Goal: Task Accomplishment & Management: Manage account settings

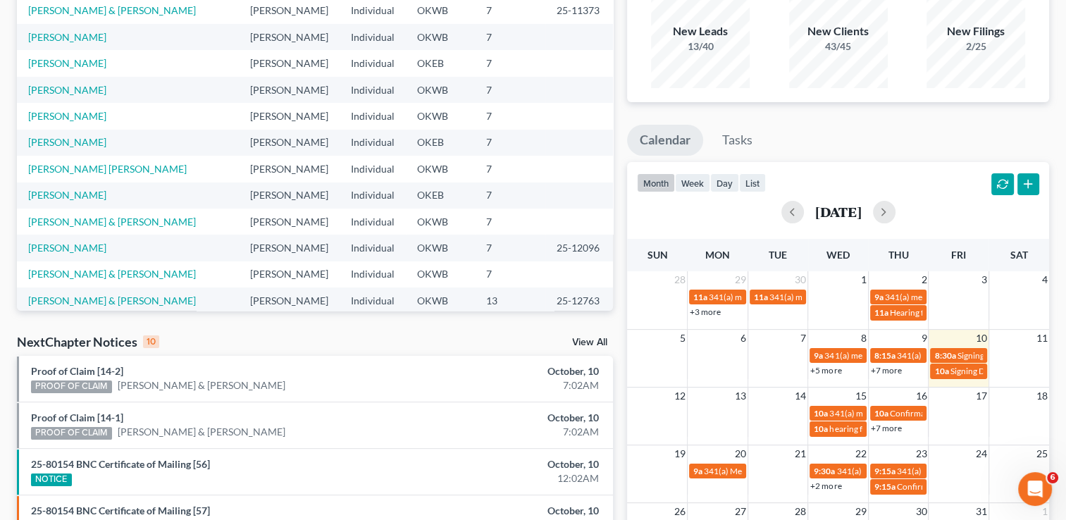
scroll to position [147, 0]
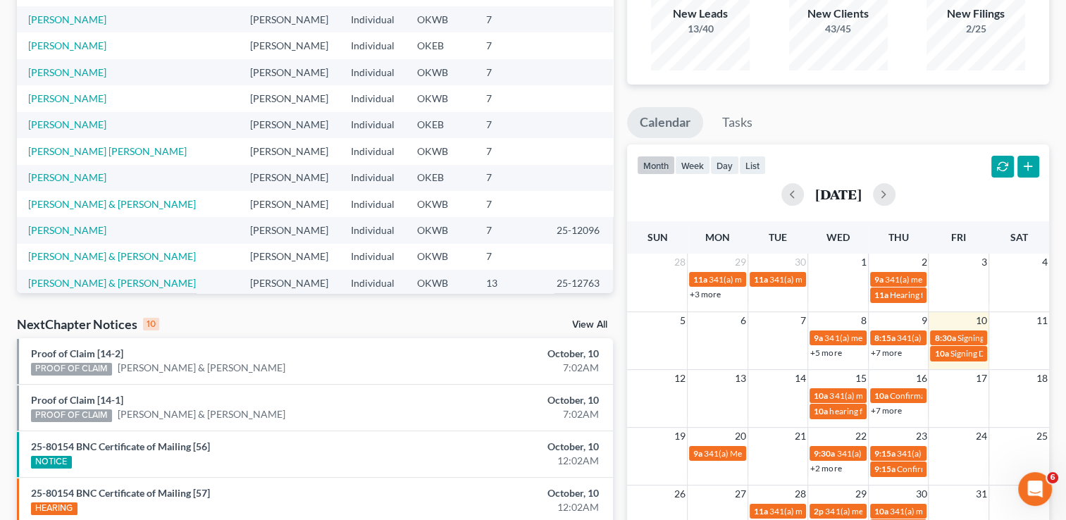
click at [600, 324] on link "View All" at bounding box center [589, 325] width 35 height 10
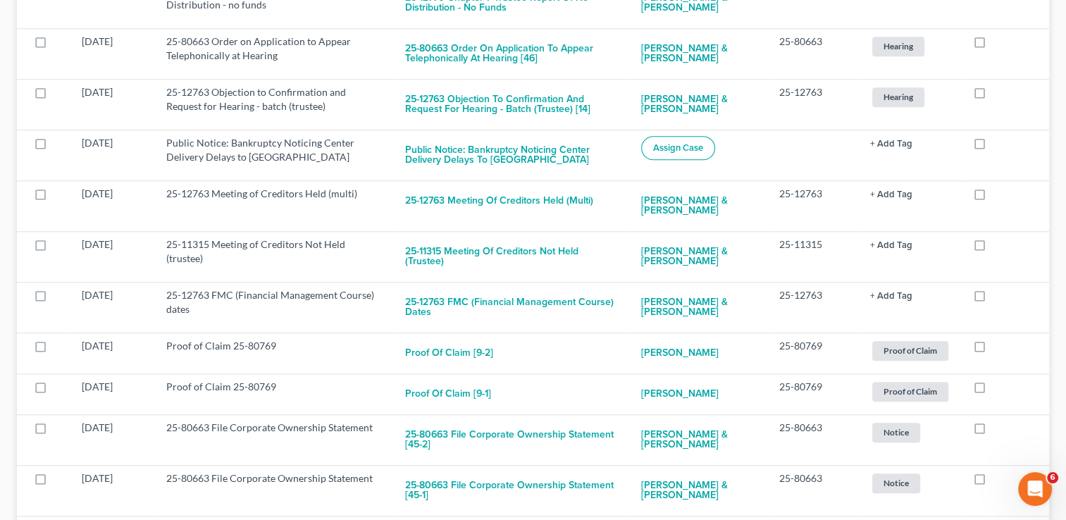
scroll to position [1231, 0]
click at [600, 332] on td "Proof of Claim [9-2]" at bounding box center [513, 352] width 236 height 41
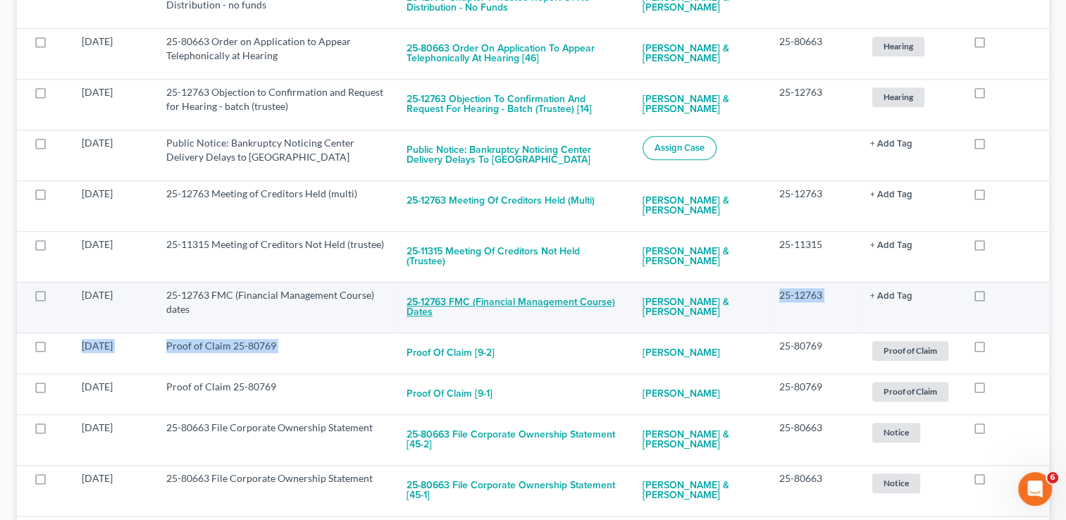
drag, startPoint x: 600, startPoint y: 324, endPoint x: 537, endPoint y: 293, distance: 70.6
click at [537, 293] on button "25-12763 FMC (Financial Management Course) dates" at bounding box center [512, 307] width 213 height 38
checkbox input "true"
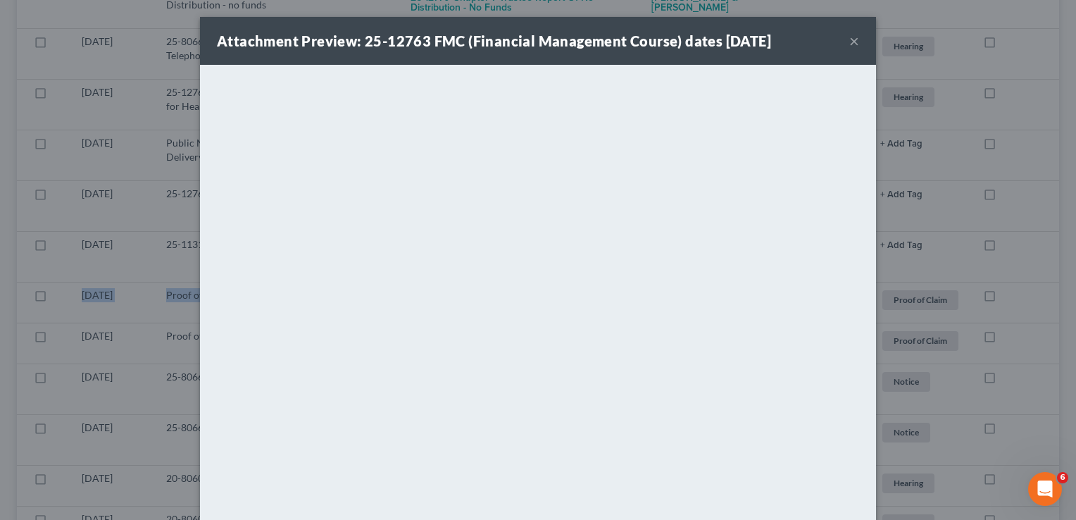
click at [850, 38] on button "×" at bounding box center [855, 40] width 10 height 17
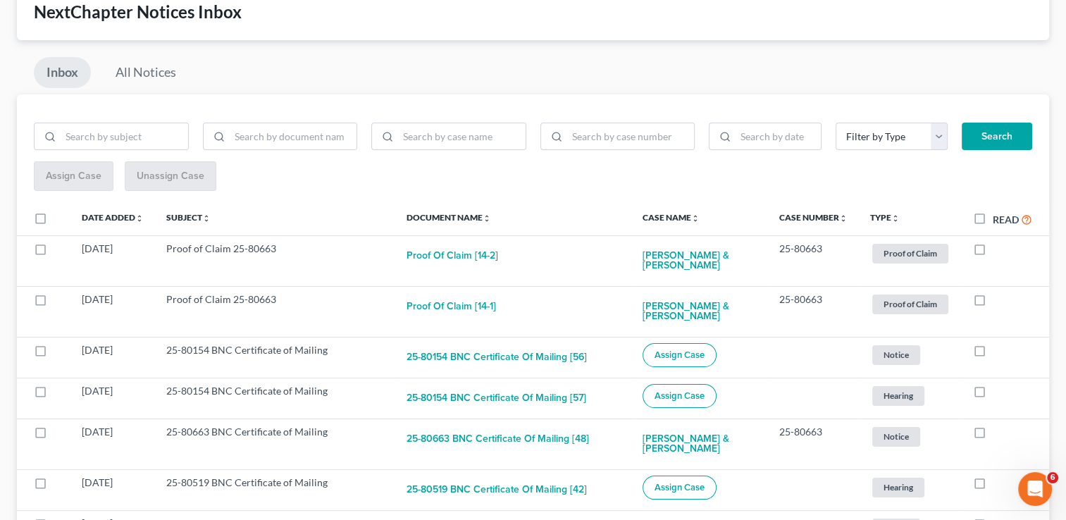
scroll to position [0, 0]
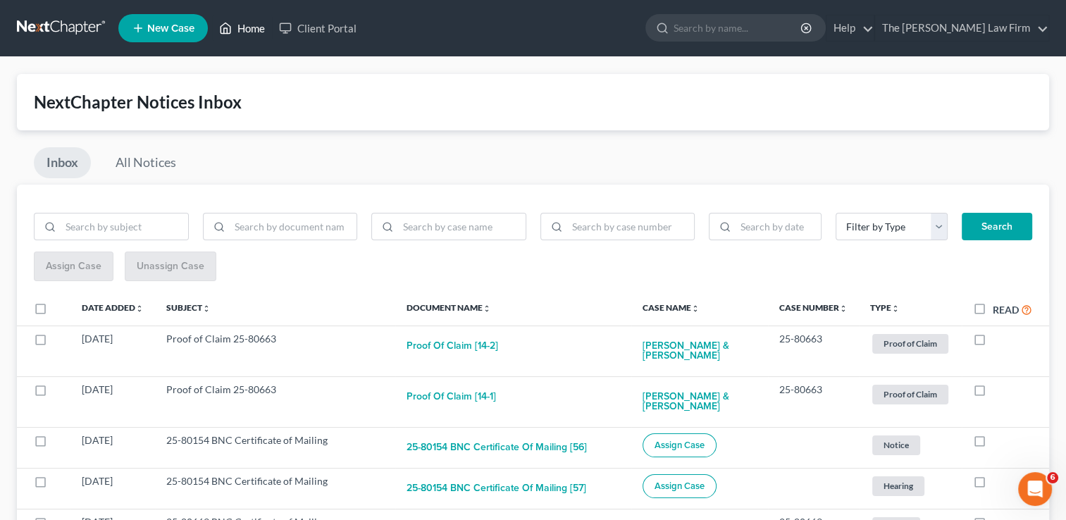
click at [254, 27] on link "Home" at bounding box center [242, 27] width 60 height 25
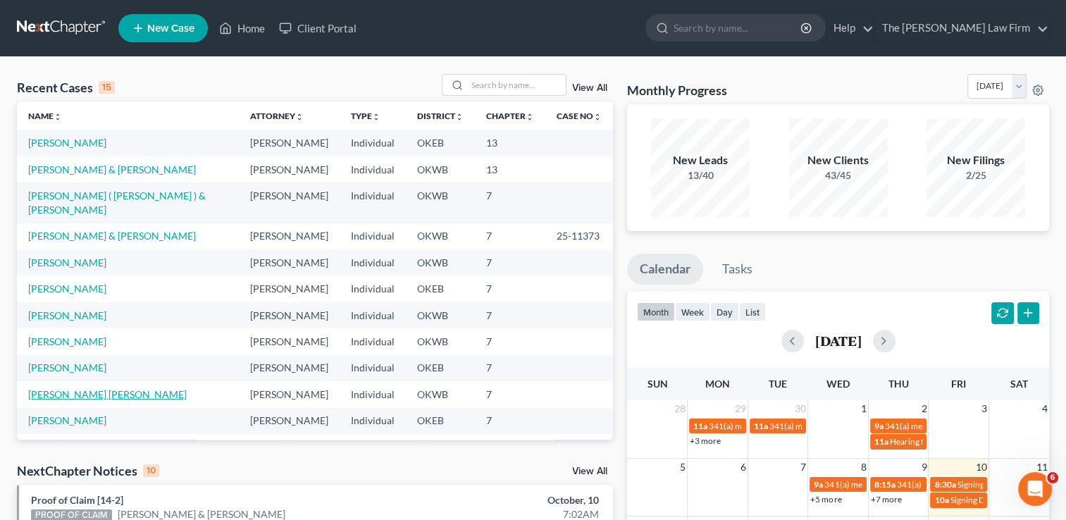
click at [121, 388] on link "[PERSON_NAME] [PERSON_NAME]" at bounding box center [107, 394] width 158 height 12
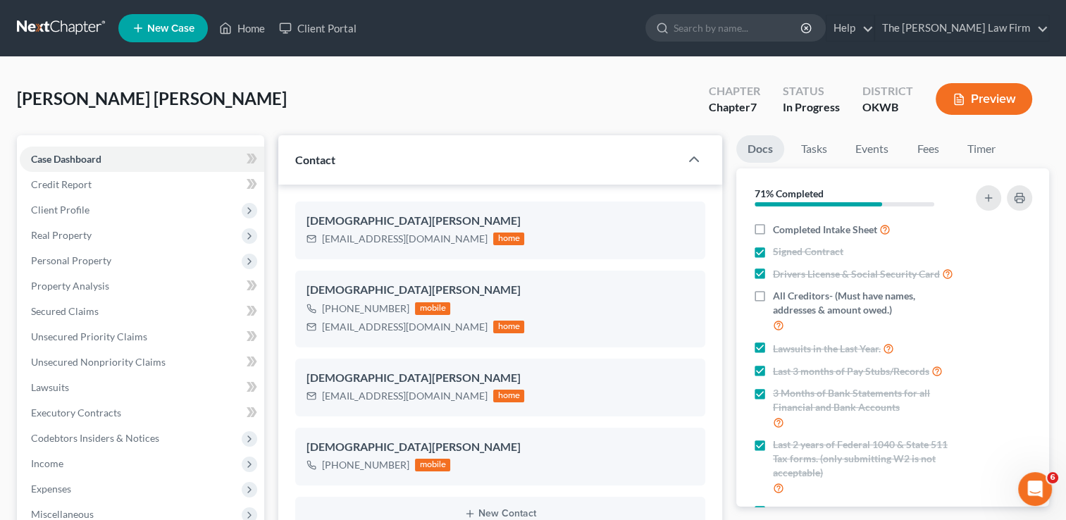
scroll to position [1707, 0]
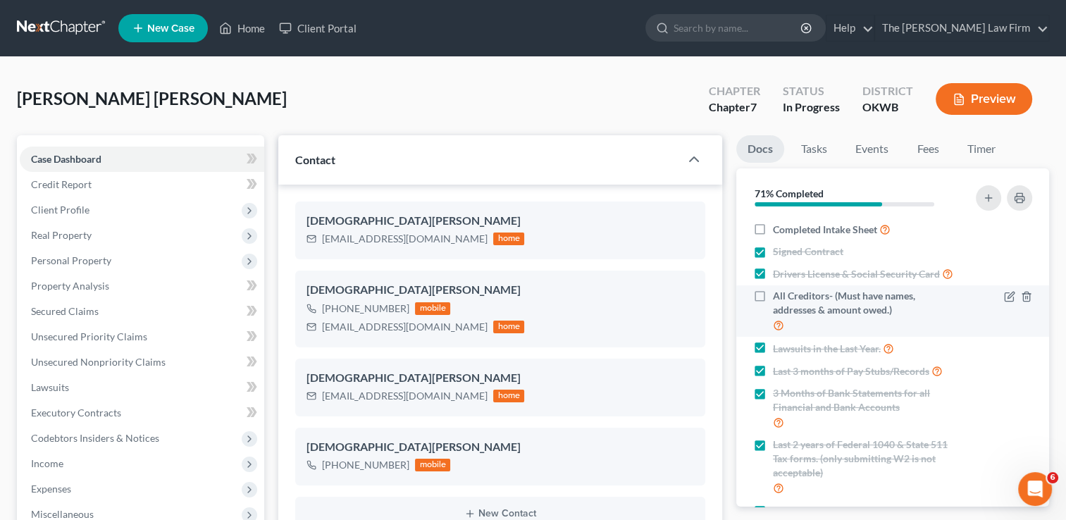
click at [773, 306] on label "All Creditors- (Must have names, addresses & amount owed.)" at bounding box center [866, 311] width 186 height 44
click at [778, 298] on input "All Creditors- (Must have names, addresses & amount owed.)" at bounding box center [782, 293] width 9 height 9
checkbox input "true"
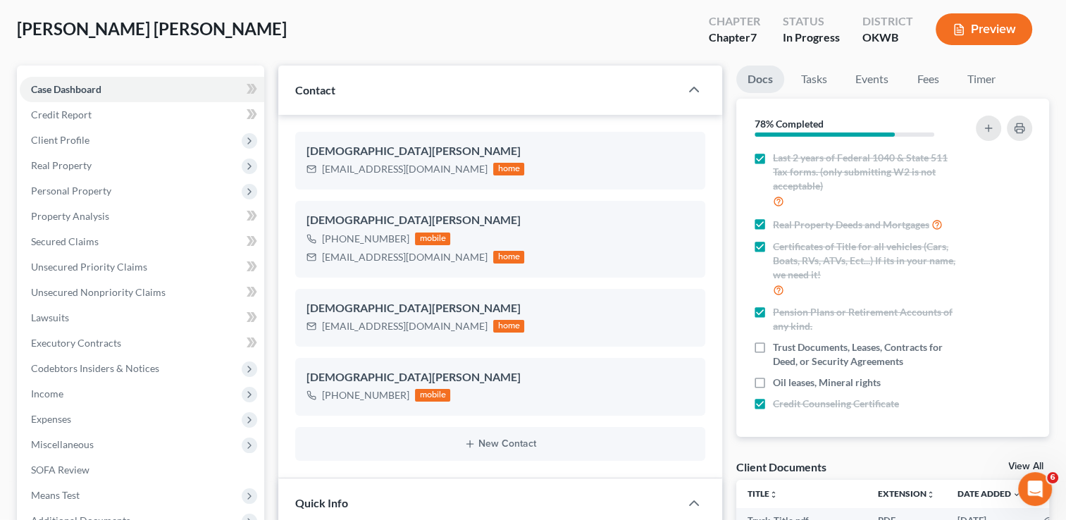
scroll to position [70, 0]
click at [773, 342] on label "Trust Documents, Leases, Contracts for Deed, or Security Agreements" at bounding box center [866, 354] width 186 height 28
click at [778, 342] on input "Trust Documents, Leases, Contracts for Deed, or Security Agreements" at bounding box center [782, 344] width 9 height 9
checkbox input "true"
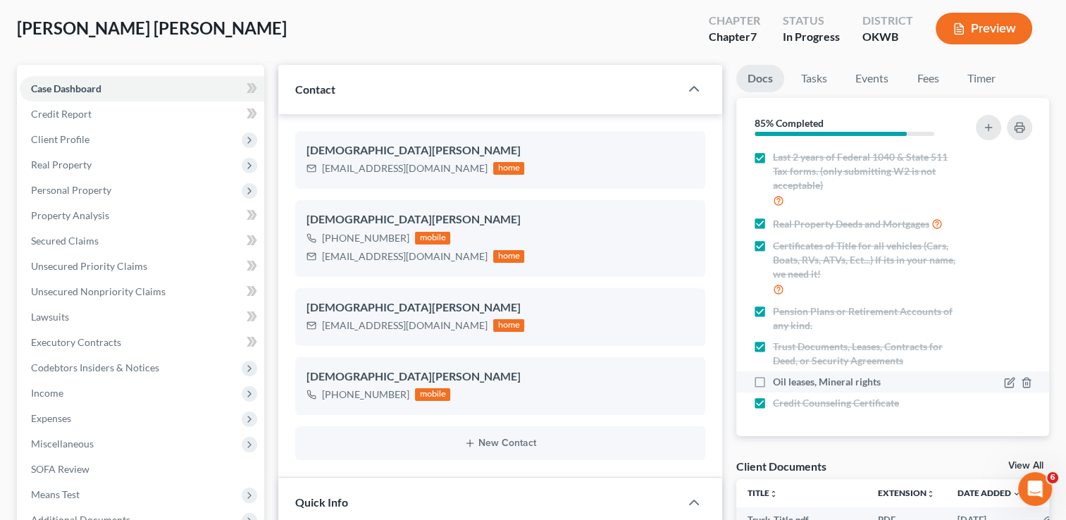
click at [773, 385] on label "Oil leases, Mineral rights" at bounding box center [827, 382] width 108 height 14
click at [778, 384] on input "Oil leases, Mineral rights" at bounding box center [782, 379] width 9 height 9
checkbox input "true"
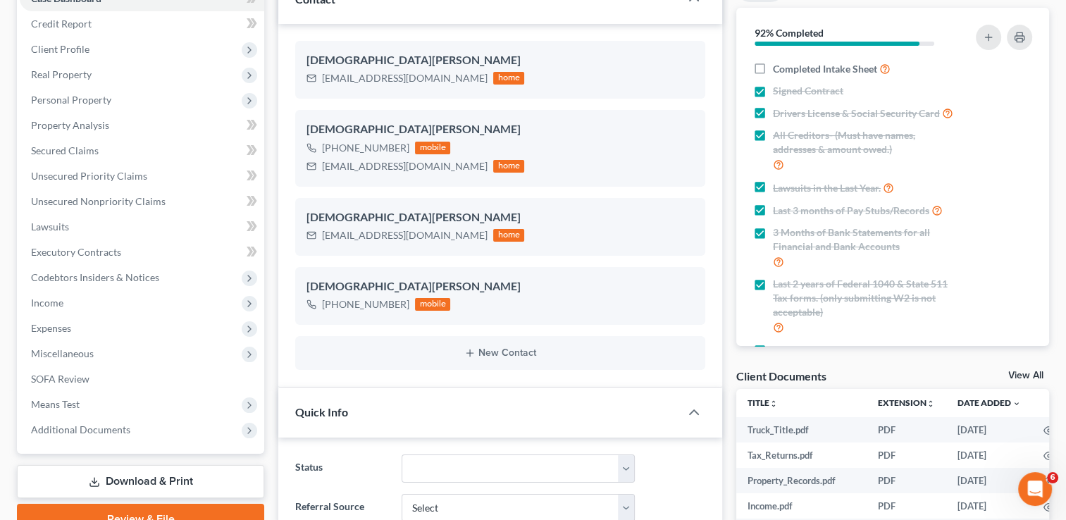
scroll to position [0, 0]
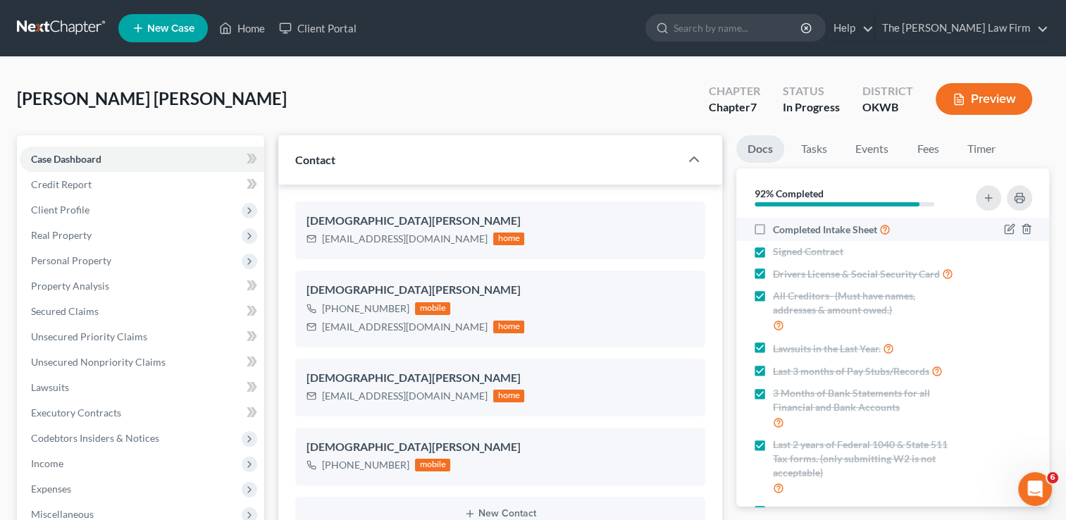
click at [773, 230] on label "Completed Intake Sheet" at bounding box center [832, 229] width 118 height 16
click at [778, 230] on input "Completed Intake Sheet" at bounding box center [782, 225] width 9 height 9
checkbox input "true"
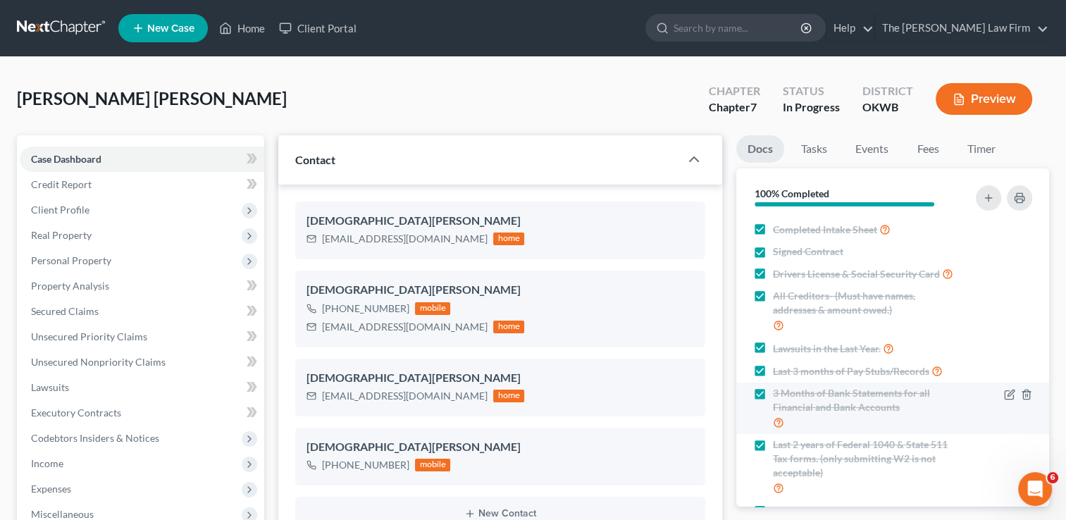
scroll to position [231, 0]
